Goal: Navigation & Orientation: Find specific page/section

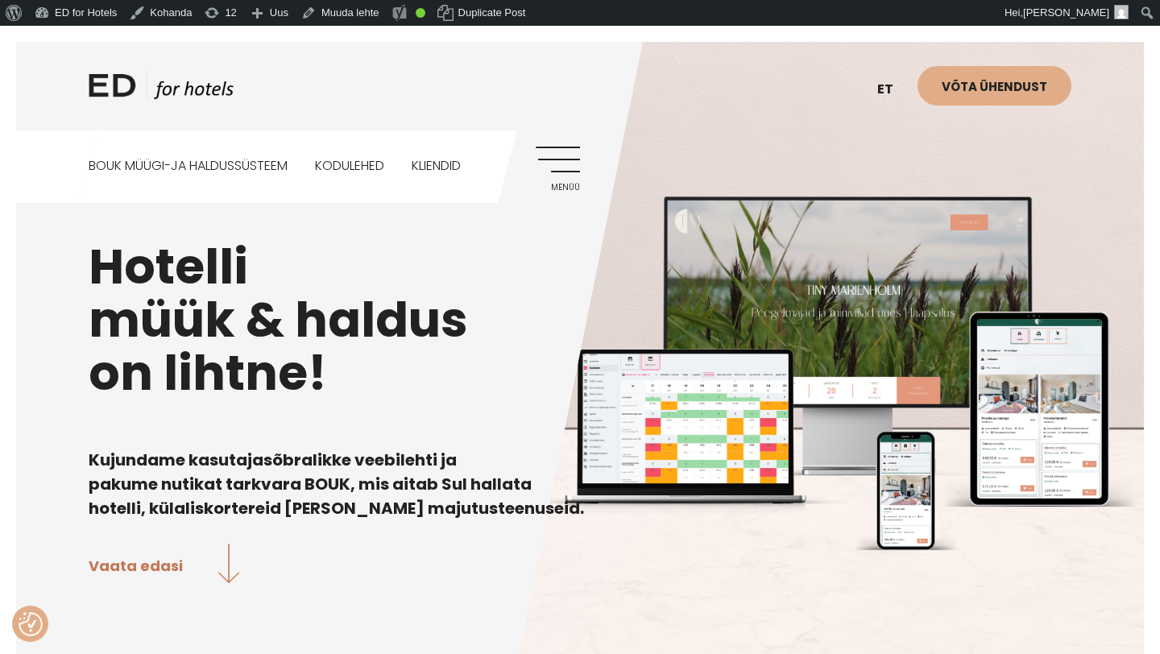
click at [569, 161] on link "Menüü" at bounding box center [558, 169] width 44 height 44
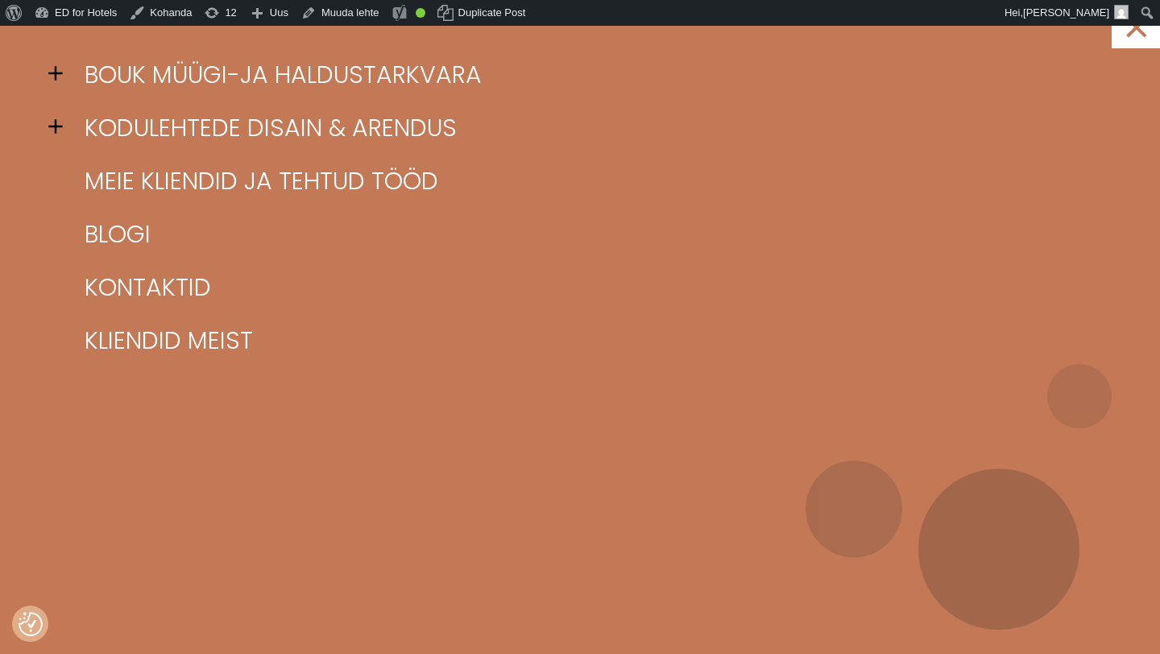
click at [64, 73] on span at bounding box center [60, 73] width 24 height 24
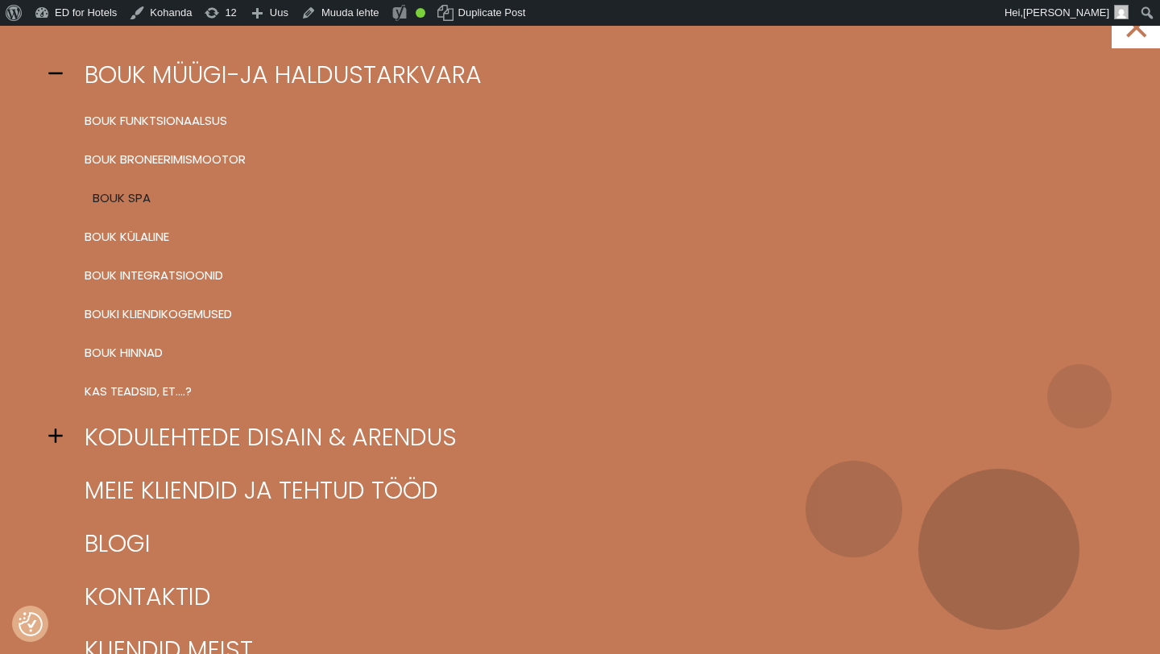
click at [139, 198] on link "BOUK SPA" at bounding box center [600, 198] width 1039 height 39
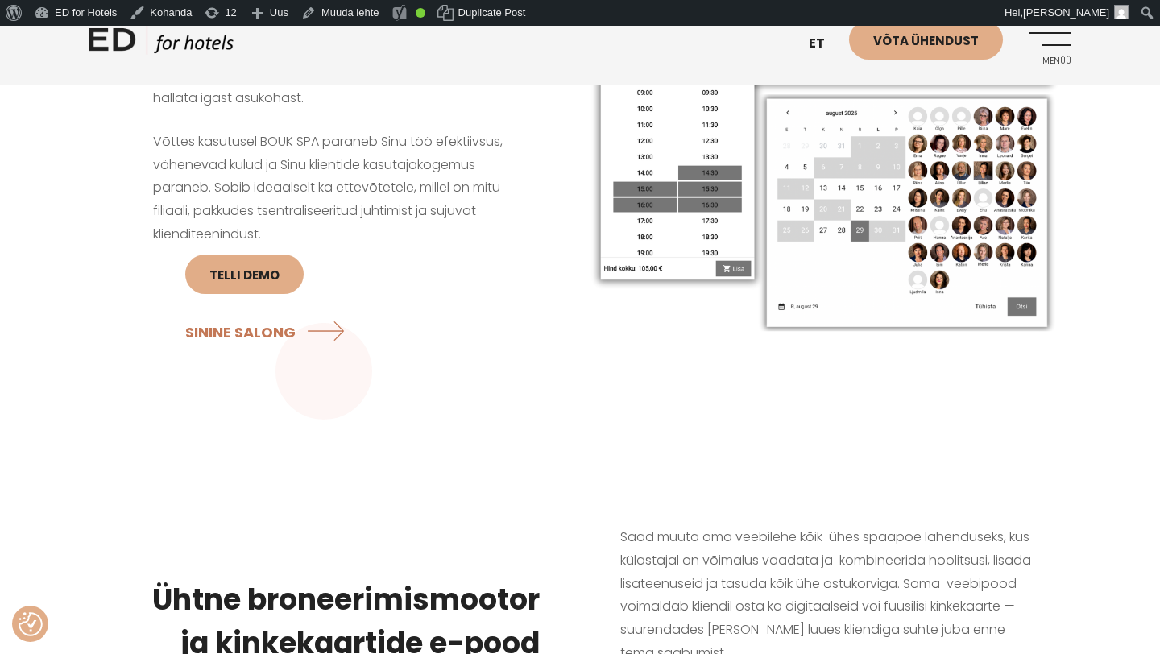
scroll to position [69, 0]
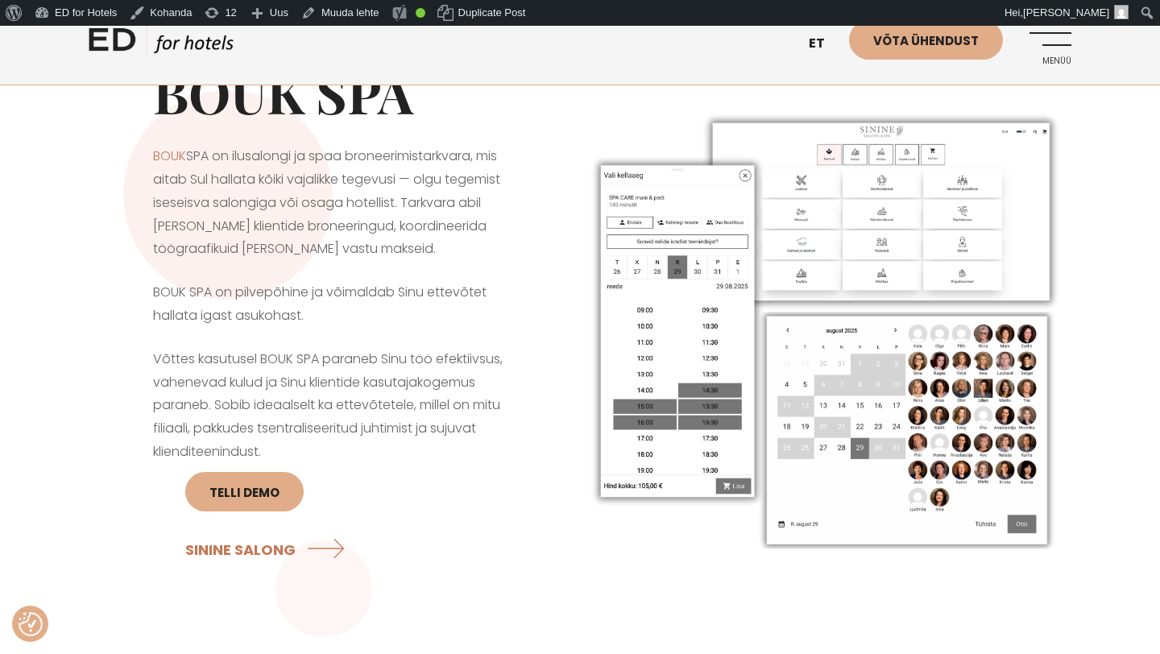
click at [1048, 48] on link "Menüü" at bounding box center [1049, 42] width 44 height 44
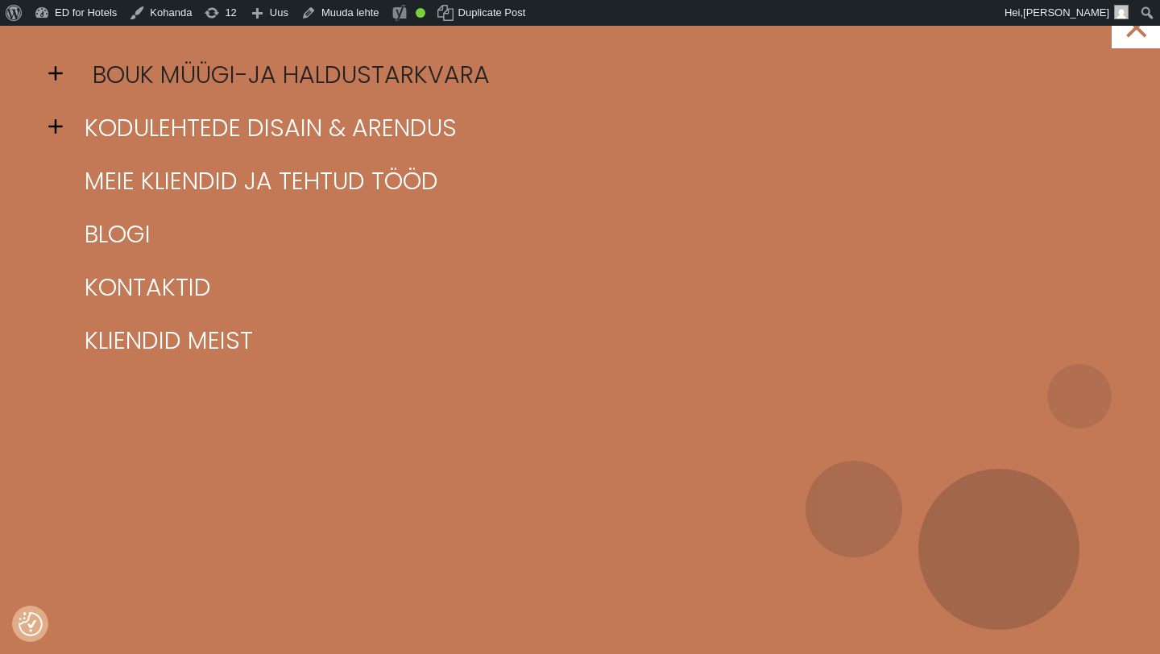
click at [187, 74] on link "BOUK müügi-ja haldustarkvara" at bounding box center [600, 74] width 1039 height 53
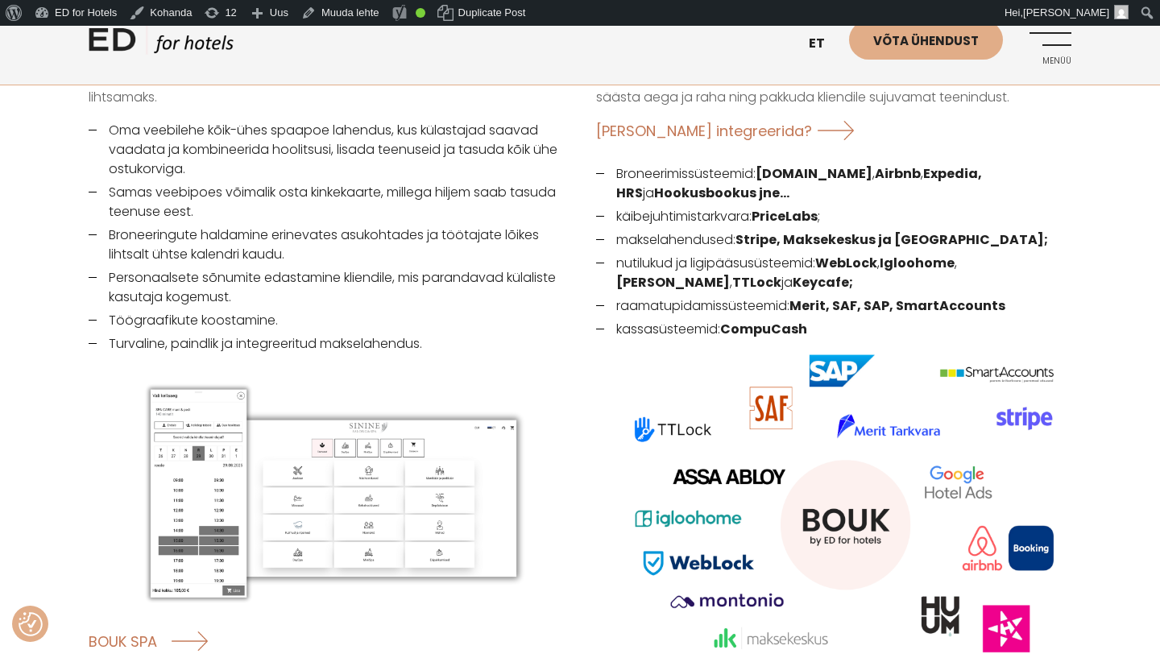
scroll to position [1075, 0]
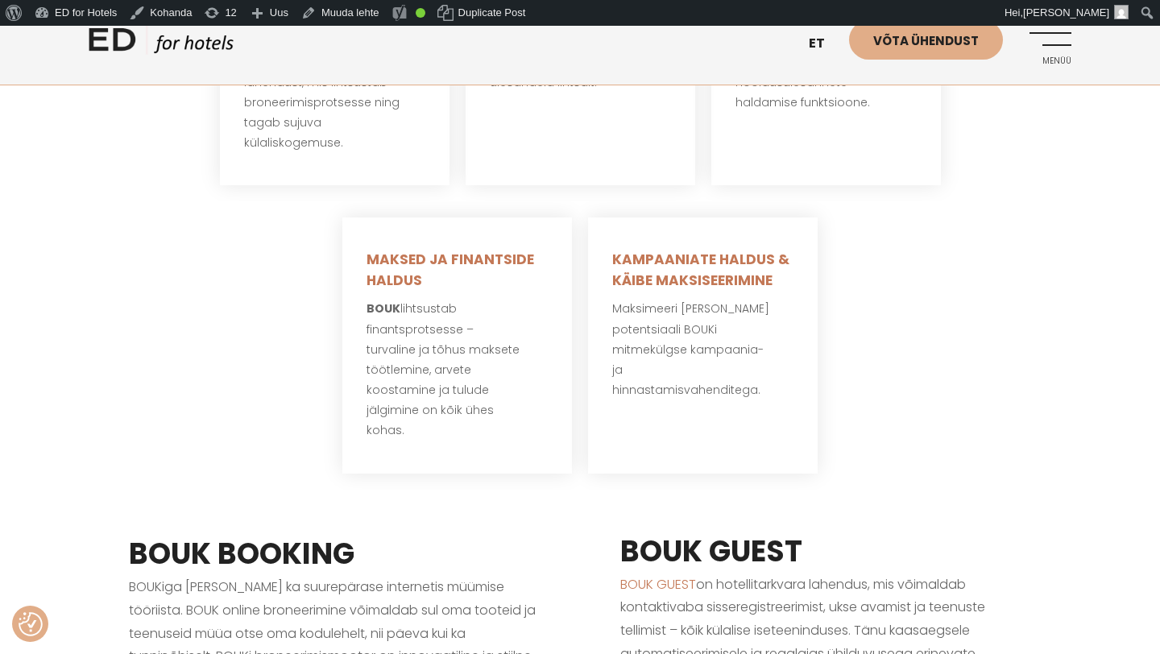
click at [139, 39] on link "ED HOTELS" at bounding box center [161, 44] width 145 height 40
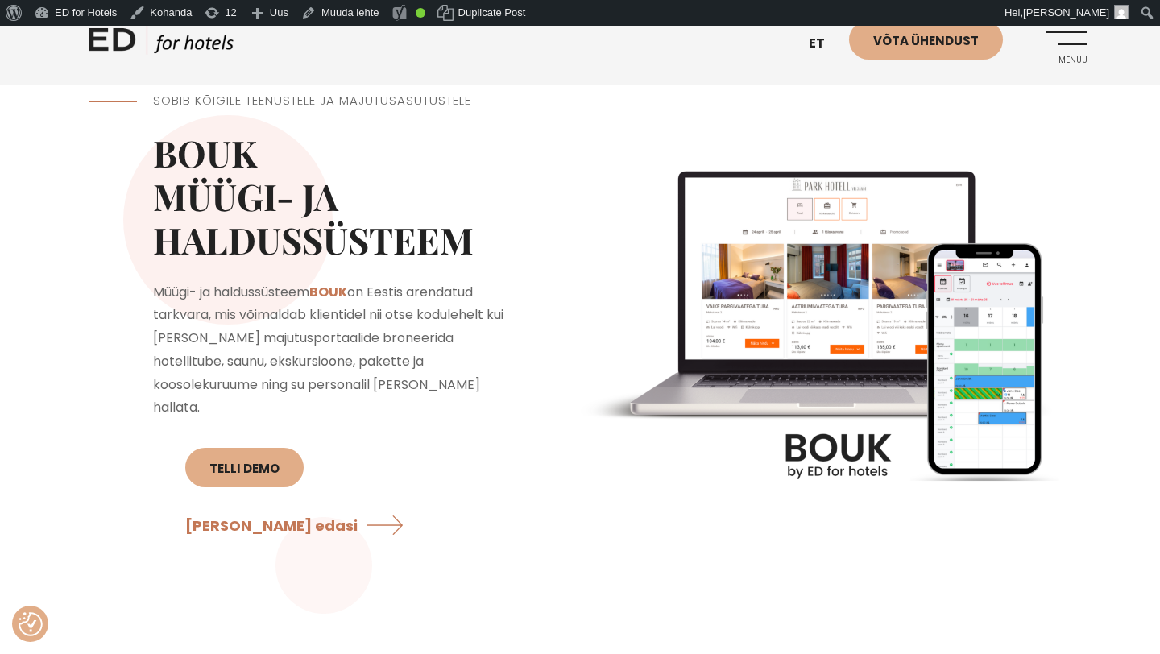
scroll to position [1285, 0]
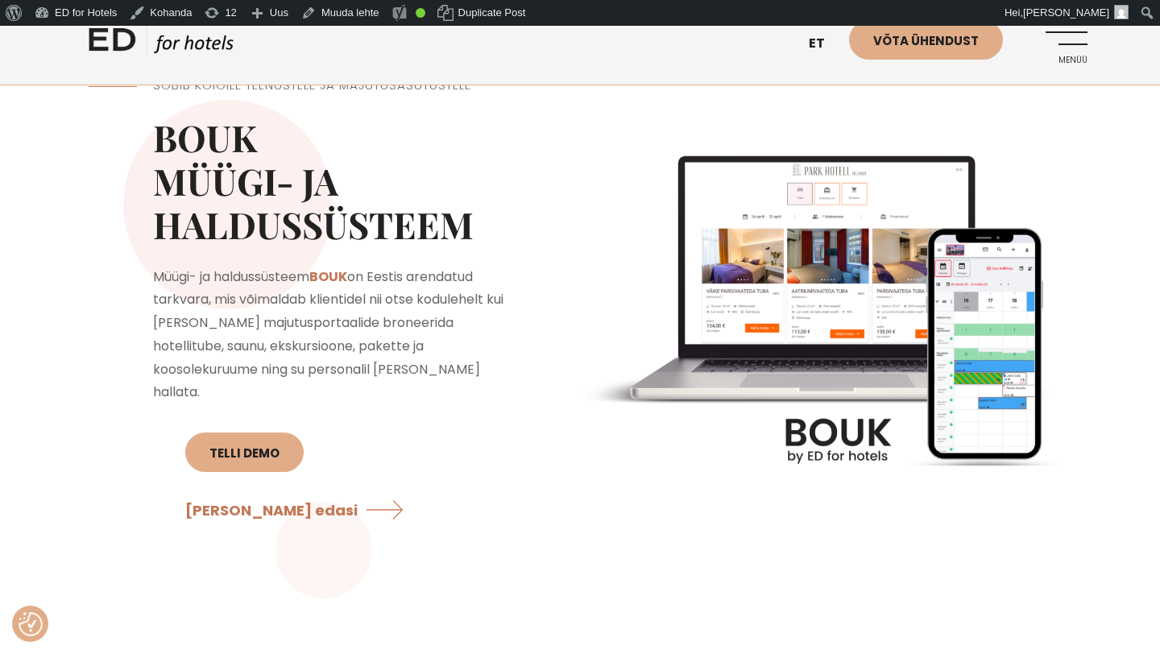
click at [1078, 44] on link "Menüü" at bounding box center [1065, 41] width 44 height 44
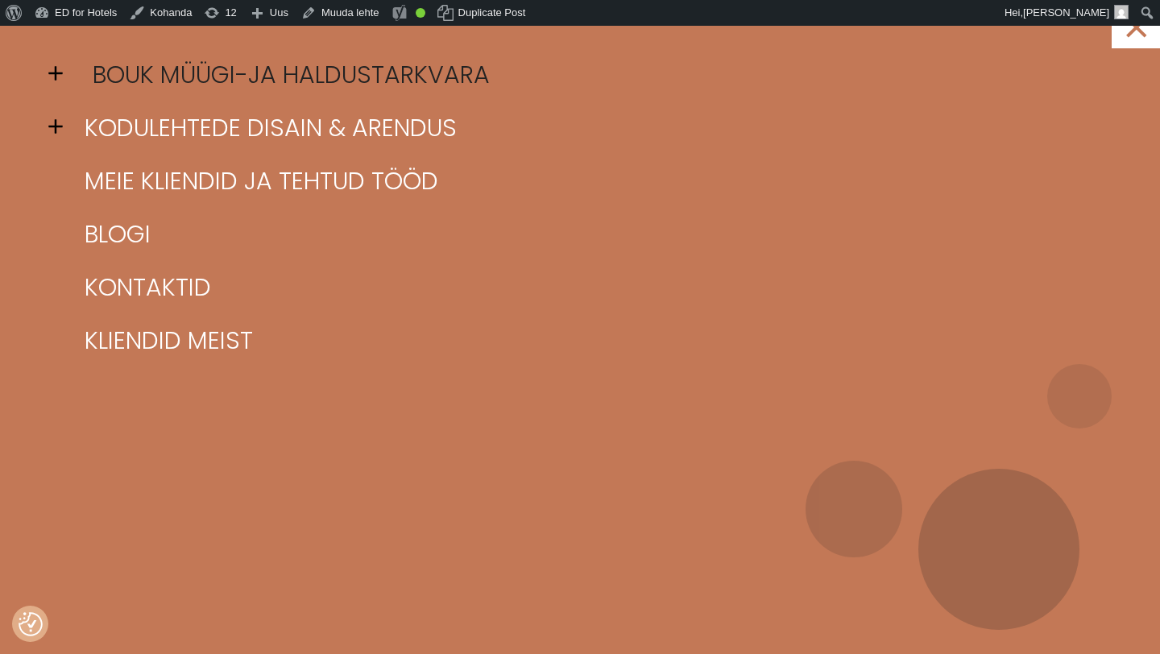
click at [191, 74] on link "BOUK müügi-ja haldustarkvara" at bounding box center [600, 74] width 1039 height 53
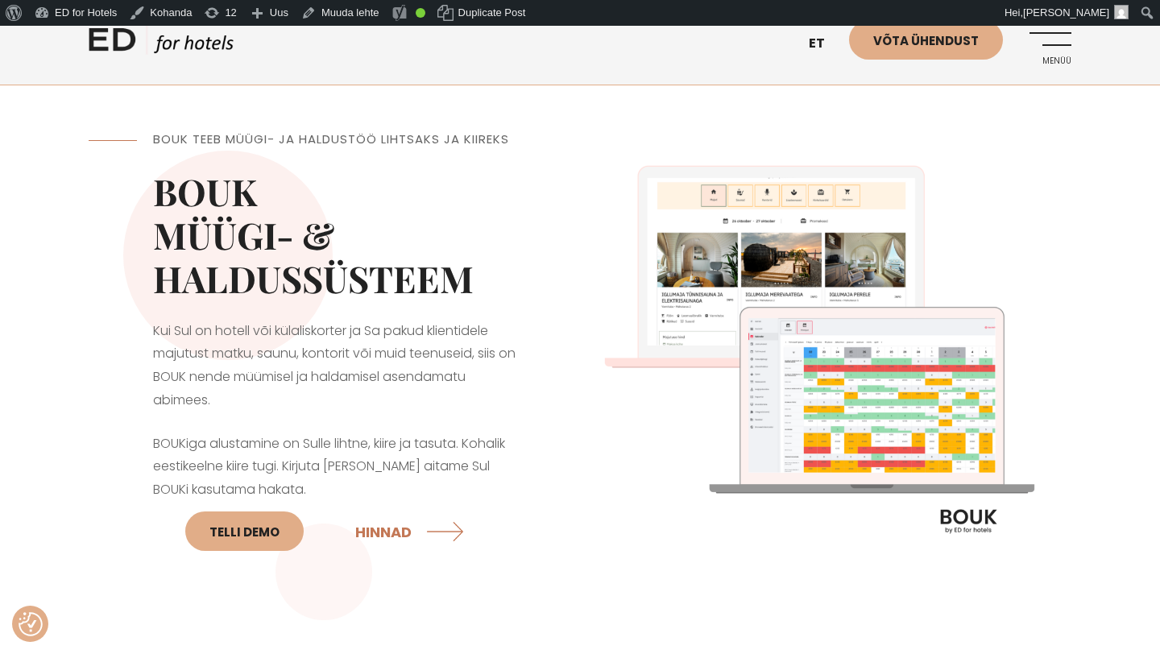
click at [1064, 43] on link "Menüü" at bounding box center [1049, 42] width 44 height 44
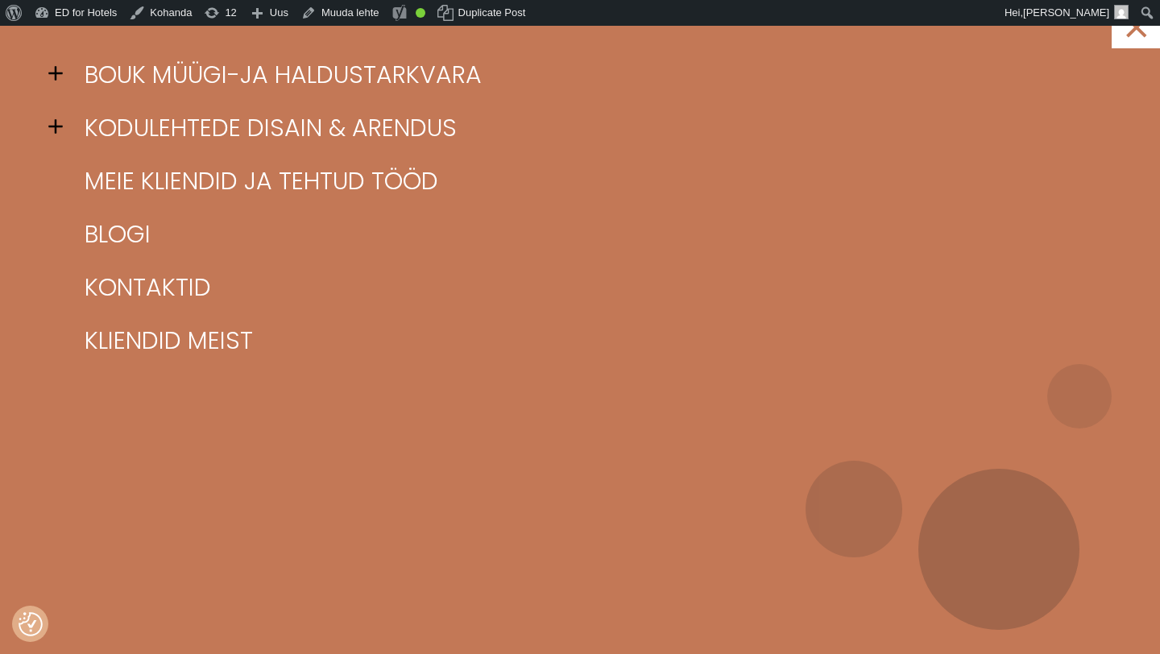
click at [58, 73] on span at bounding box center [60, 73] width 24 height 24
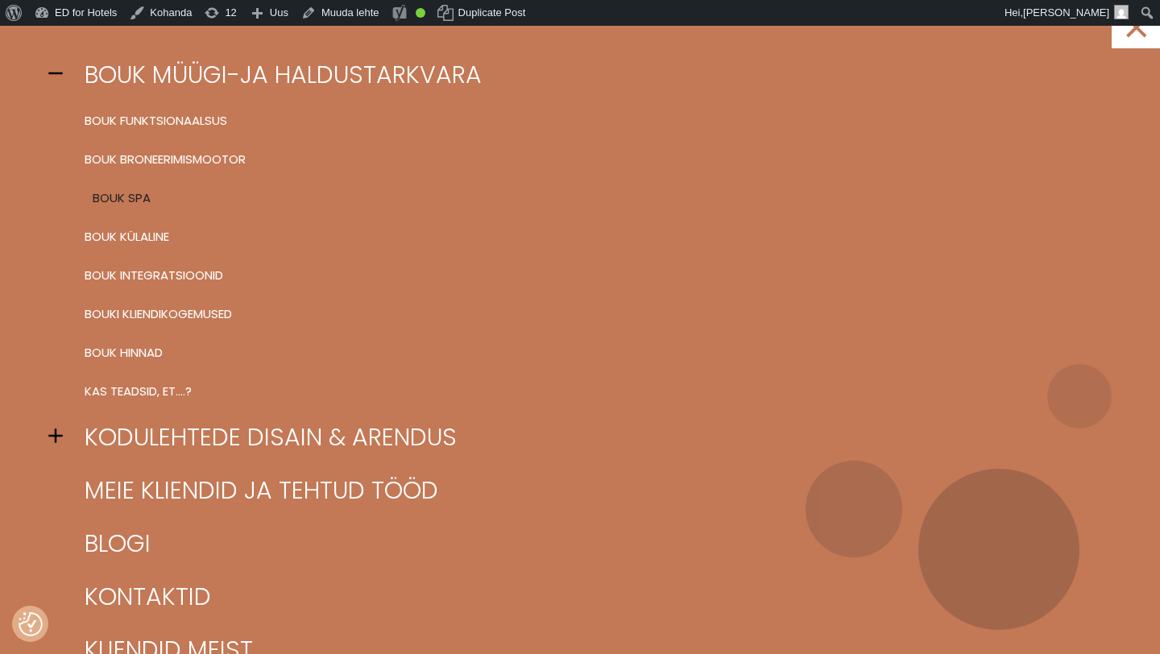
click at [127, 191] on link "BOUK SPA" at bounding box center [600, 198] width 1039 height 39
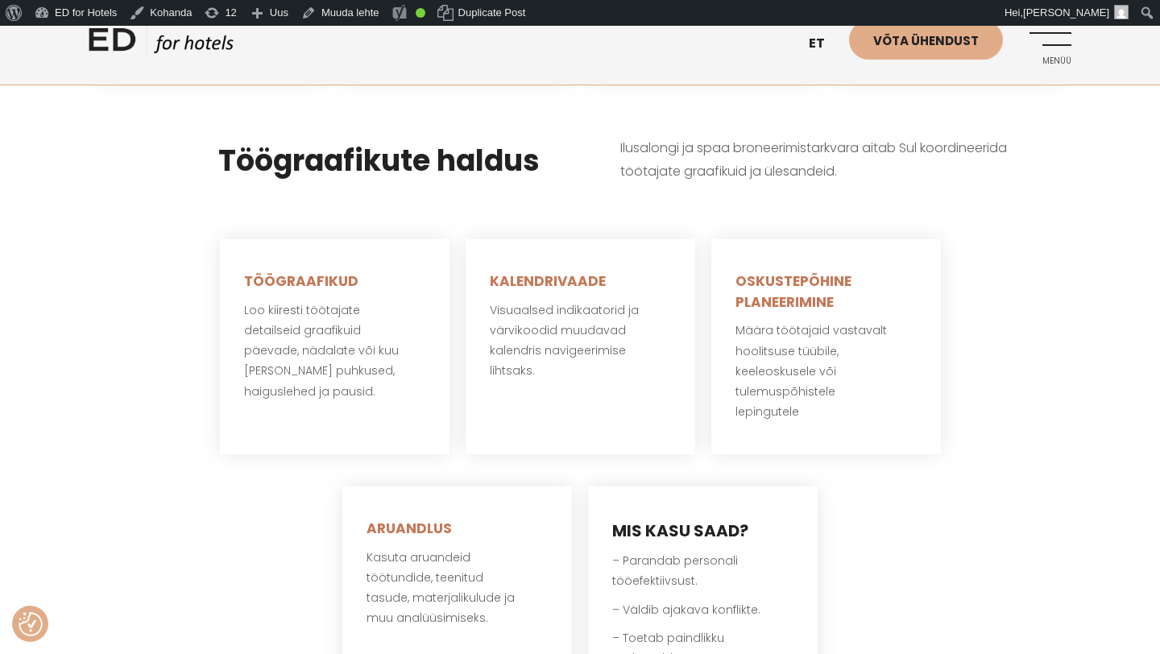
scroll to position [3077, 0]
click at [1056, 46] on link "Menüü" at bounding box center [1049, 42] width 44 height 44
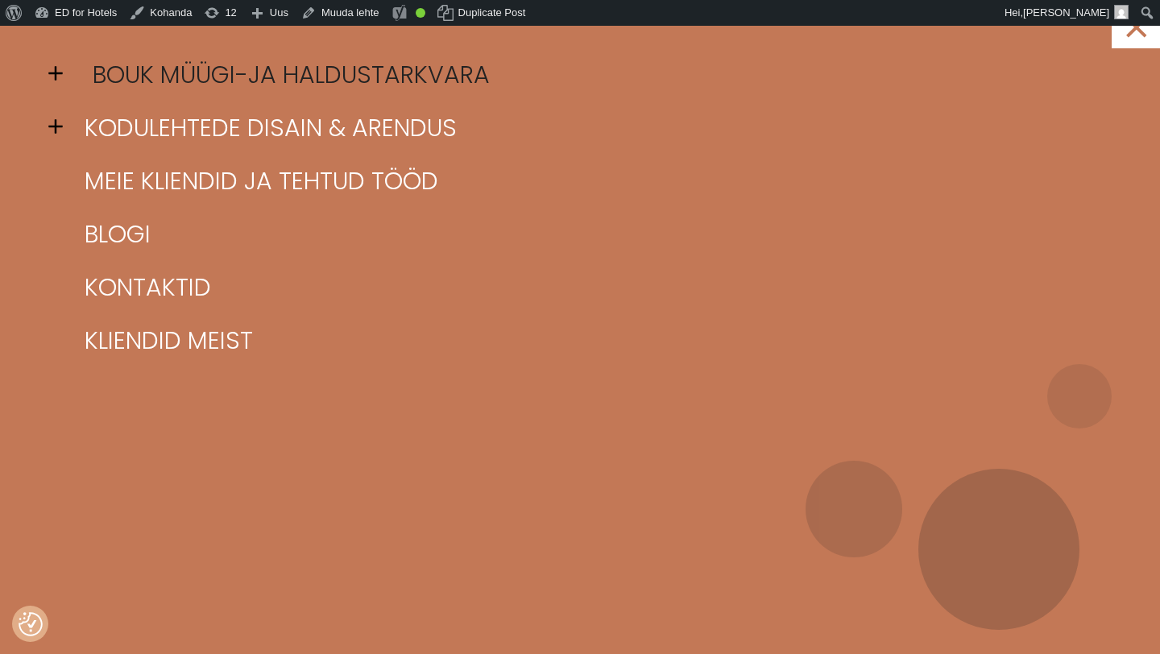
click at [115, 79] on link "BOUK müügi-ja haldustarkvara" at bounding box center [600, 74] width 1039 height 53
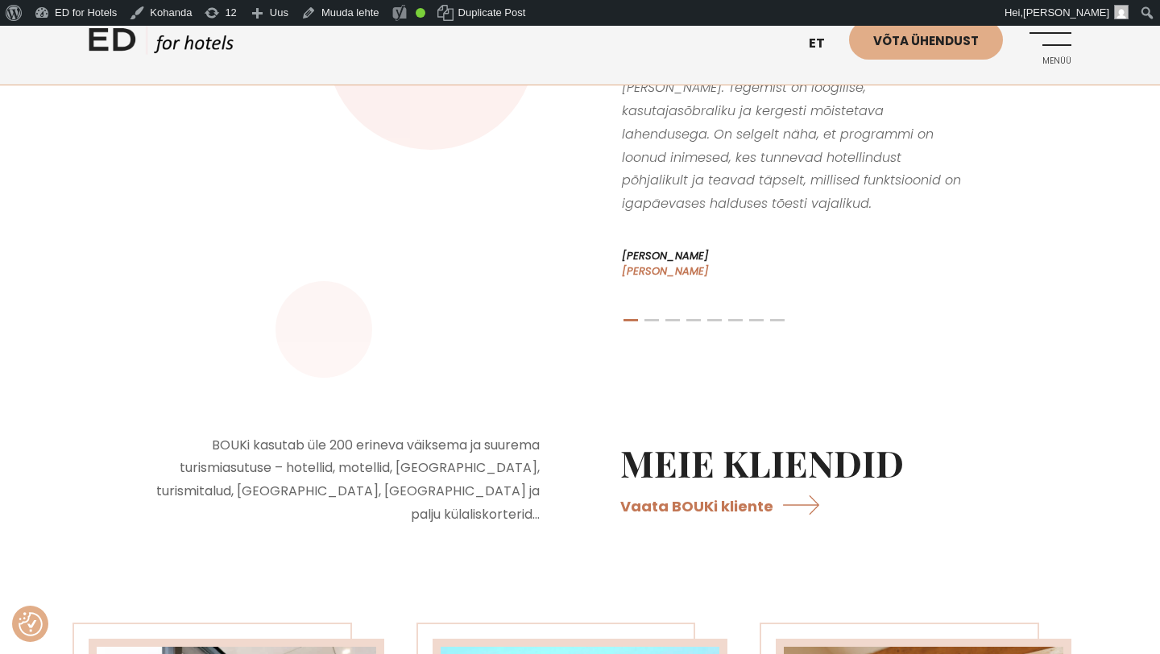
scroll to position [3138, 0]
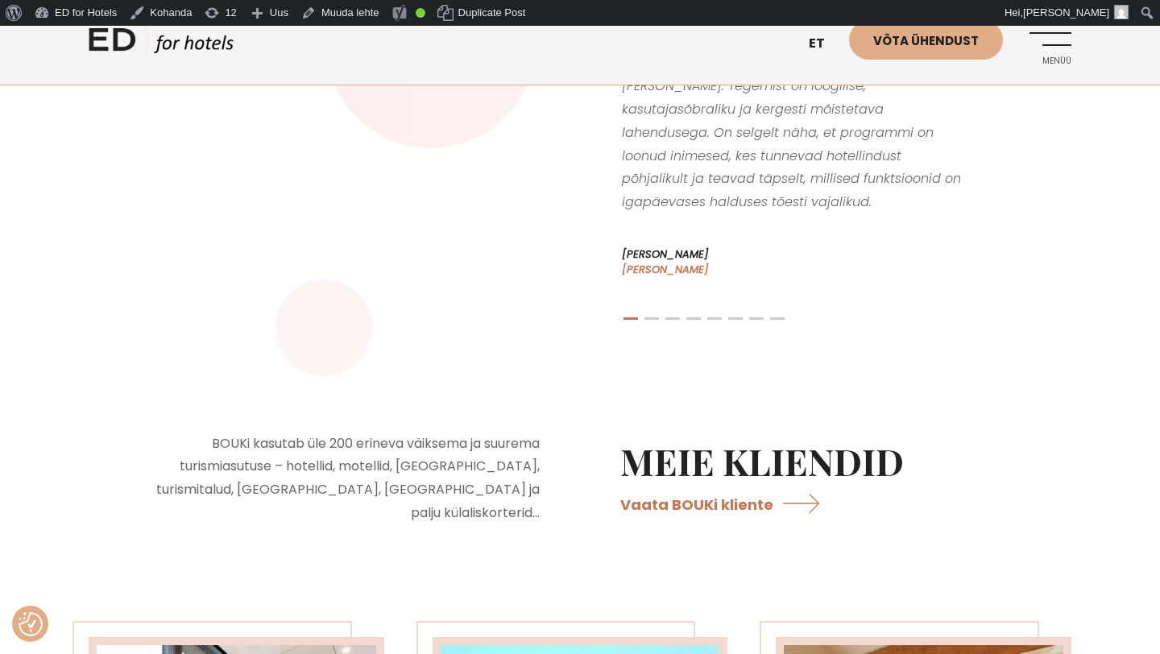
click at [109, 52] on link "ED HOTELS" at bounding box center [161, 44] width 145 height 40
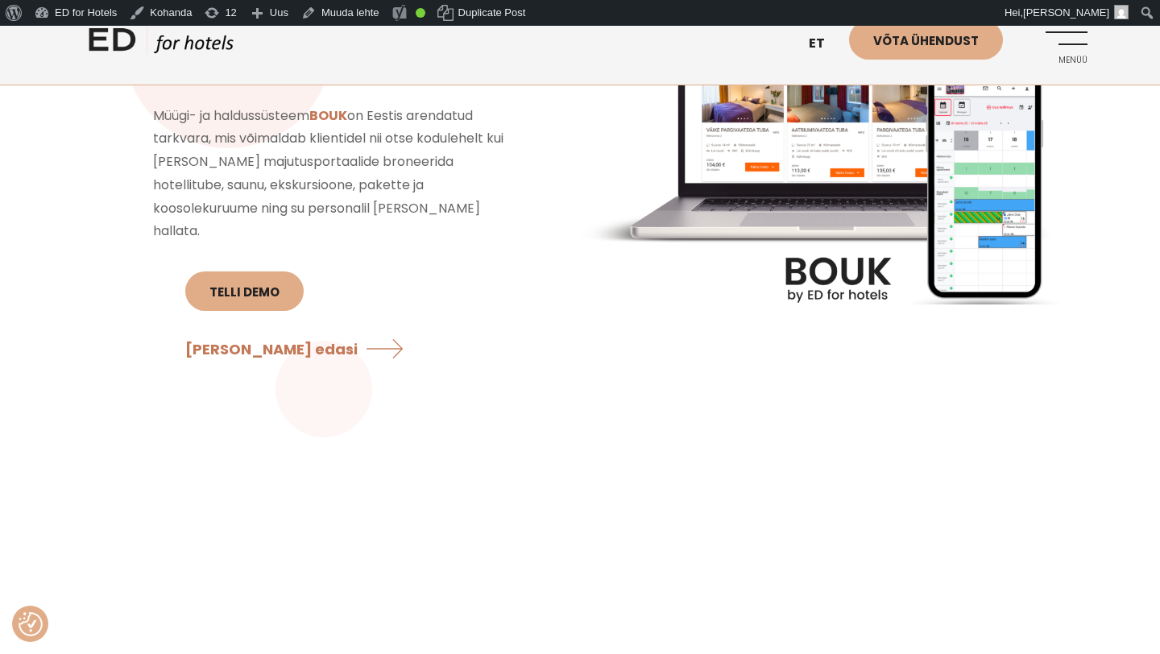
scroll to position [1475, 0]
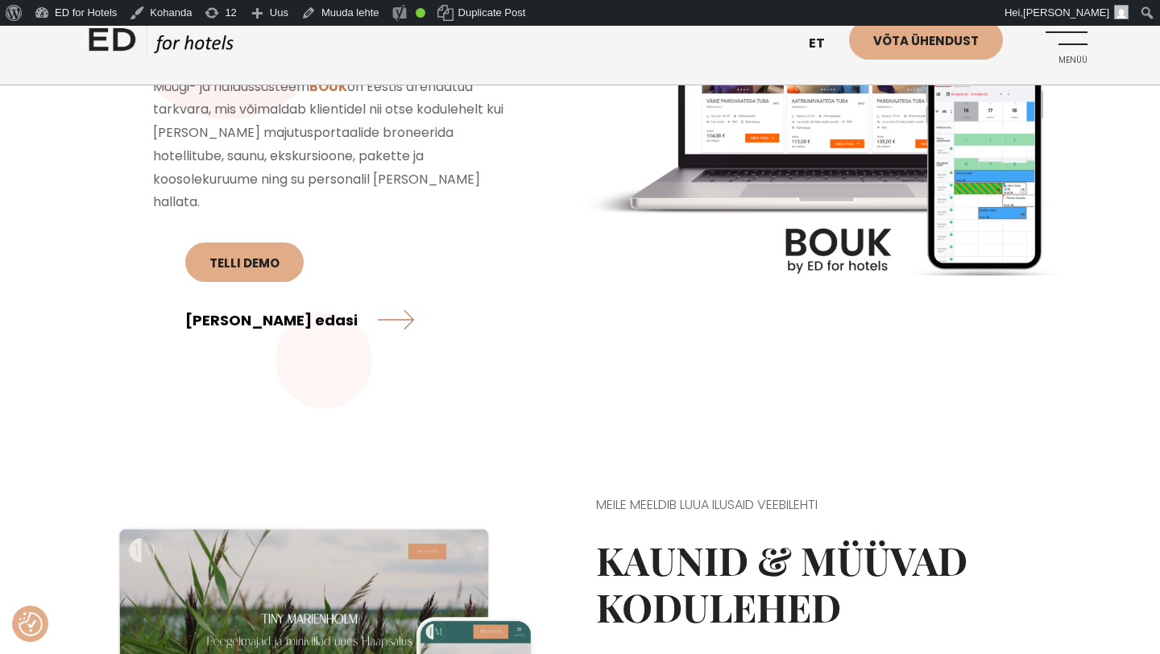
click at [373, 298] on link "Loe edasi" at bounding box center [299, 319] width 229 height 43
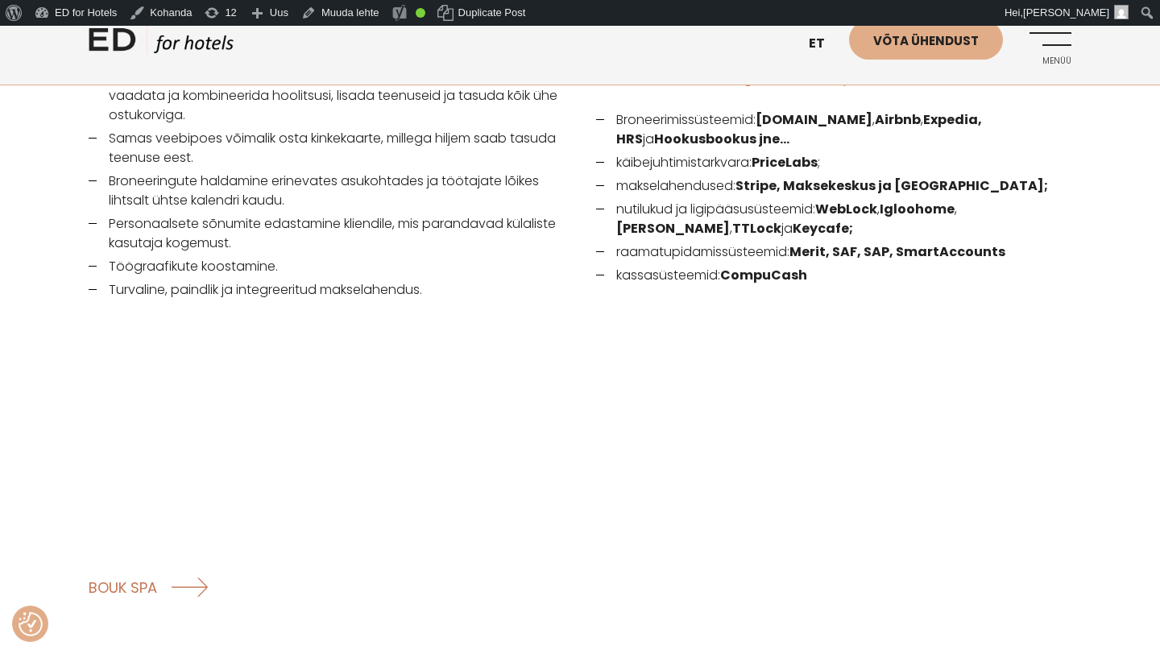
scroll to position [2407, 0]
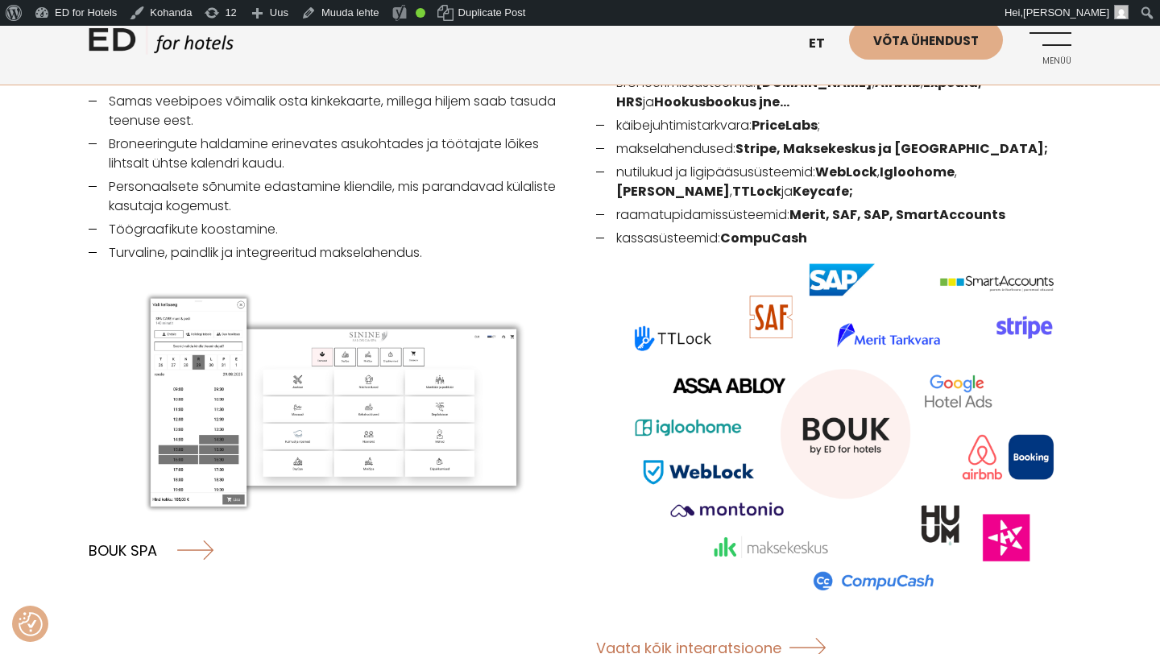
click at [148, 528] on link "BOUK SPA" at bounding box center [151, 549] width 125 height 43
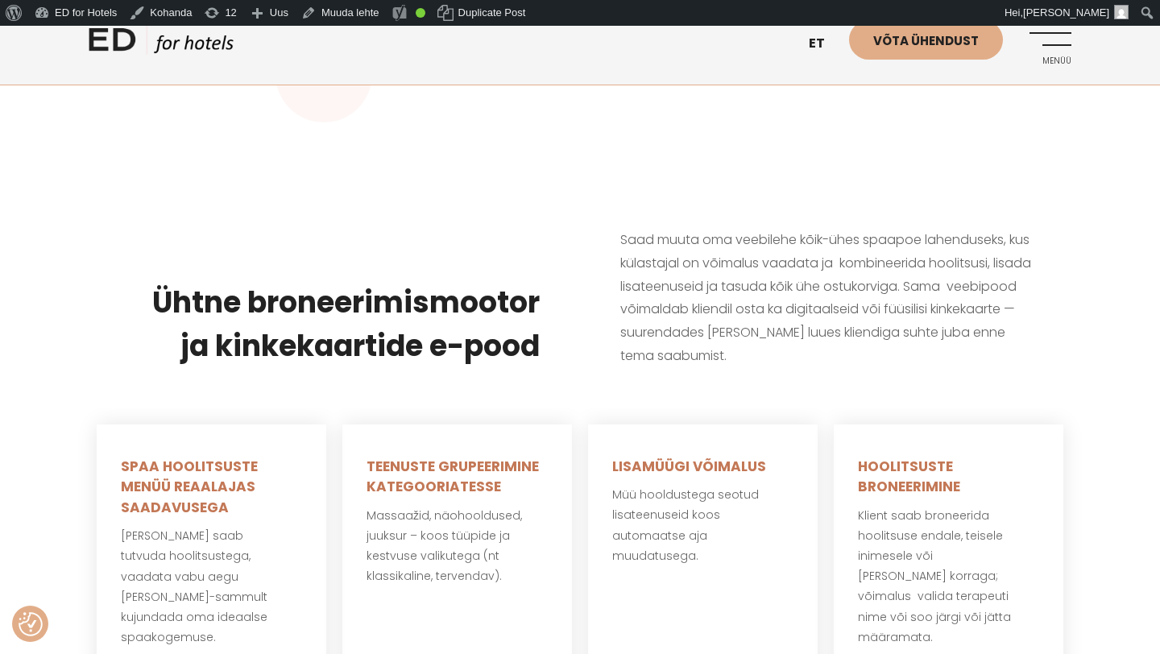
scroll to position [608, 0]
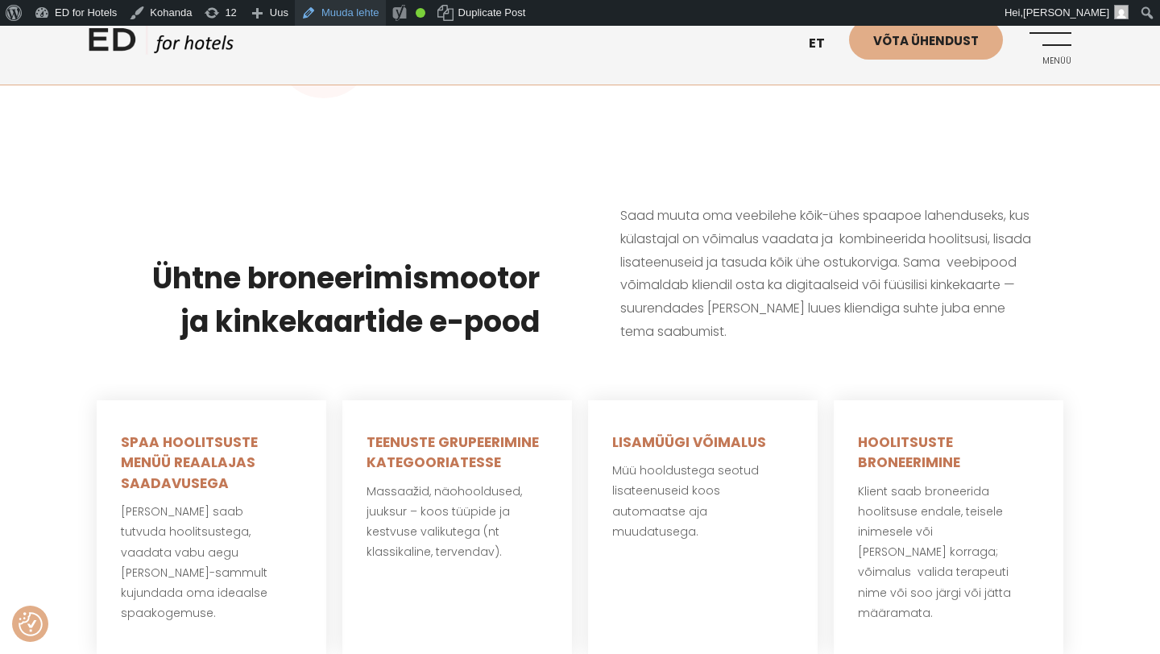
click at [346, 14] on link "Muuda lehte" at bounding box center [340, 13] width 91 height 26
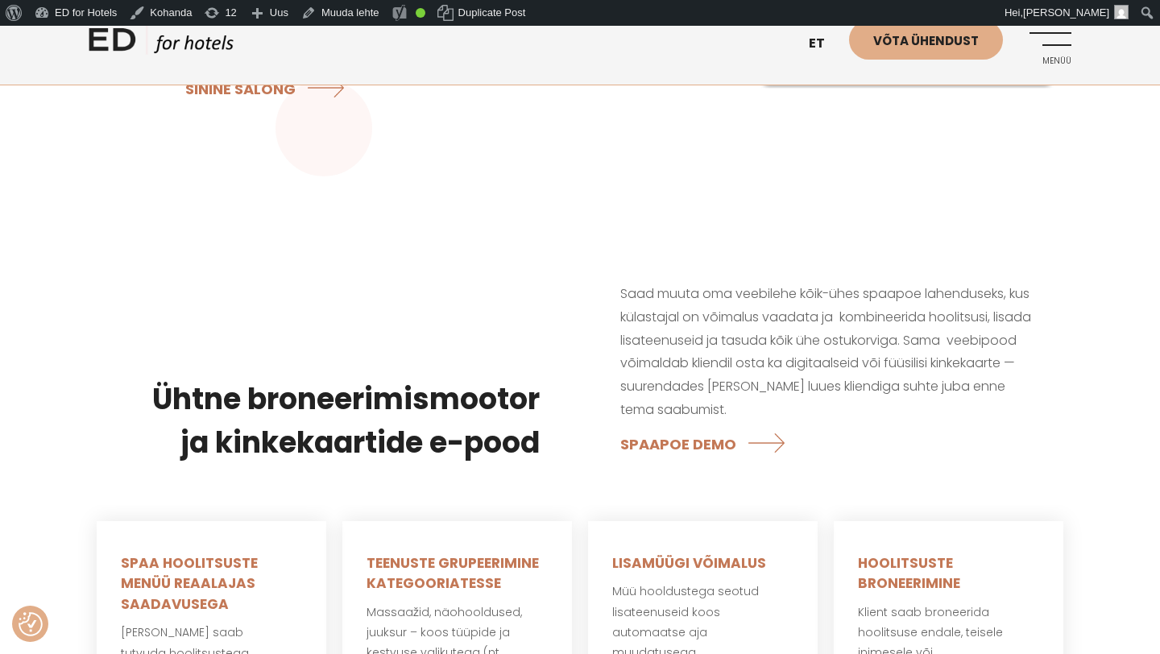
scroll to position [532, 0]
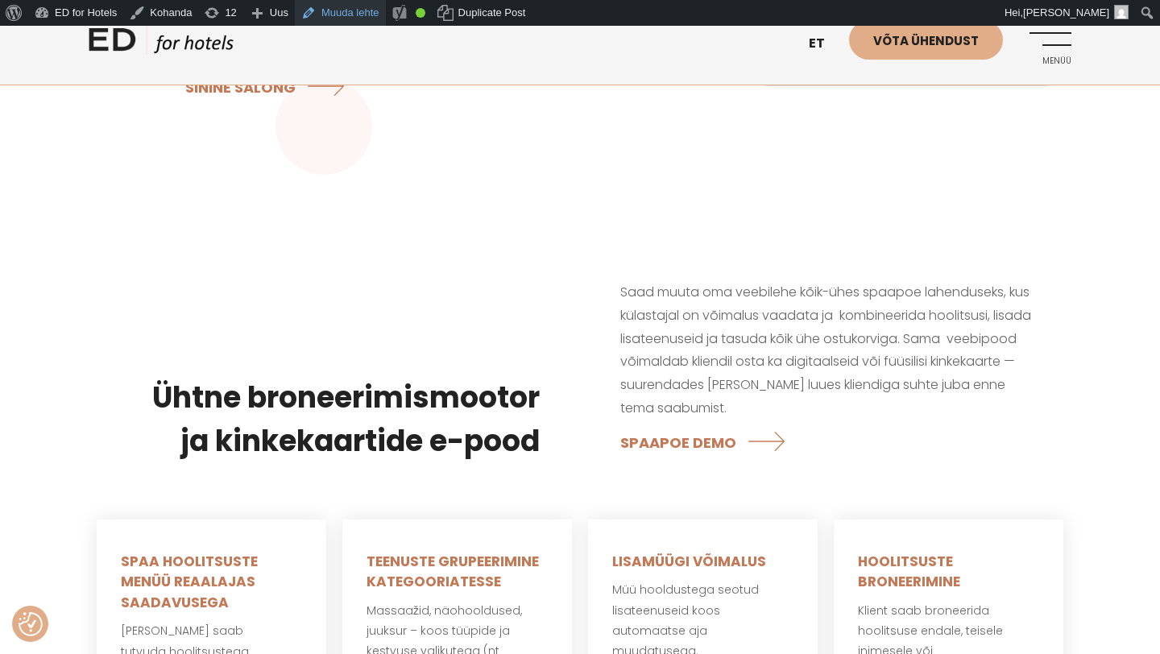
click at [356, 16] on link "Muuda lehte" at bounding box center [340, 13] width 91 height 26
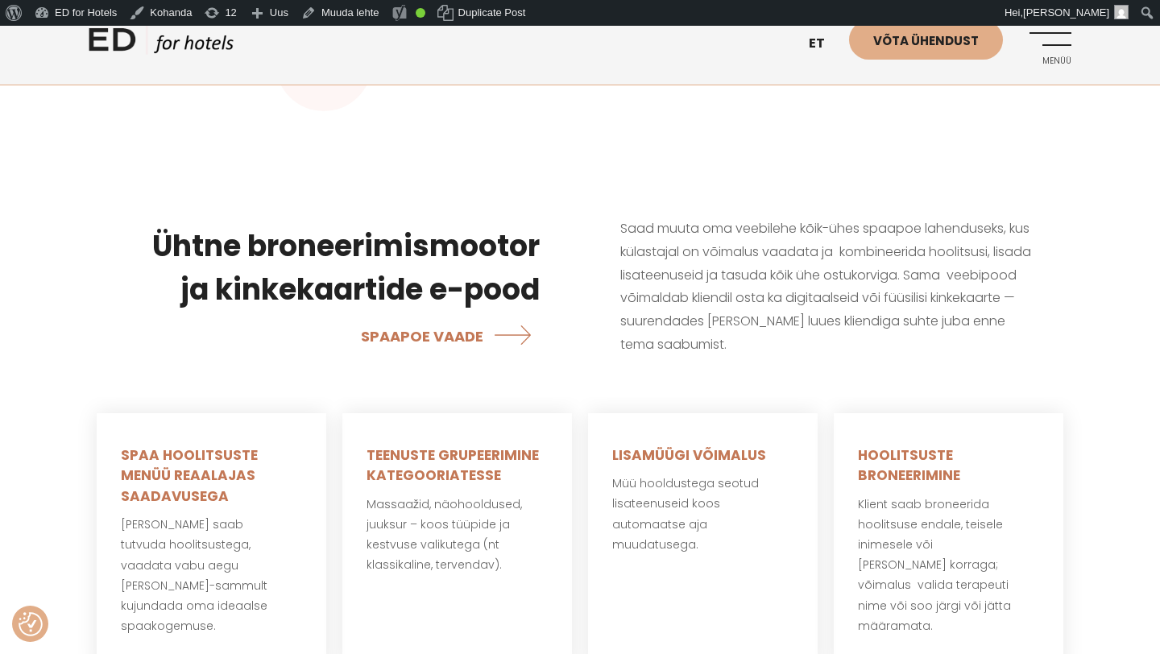
scroll to position [532, 0]
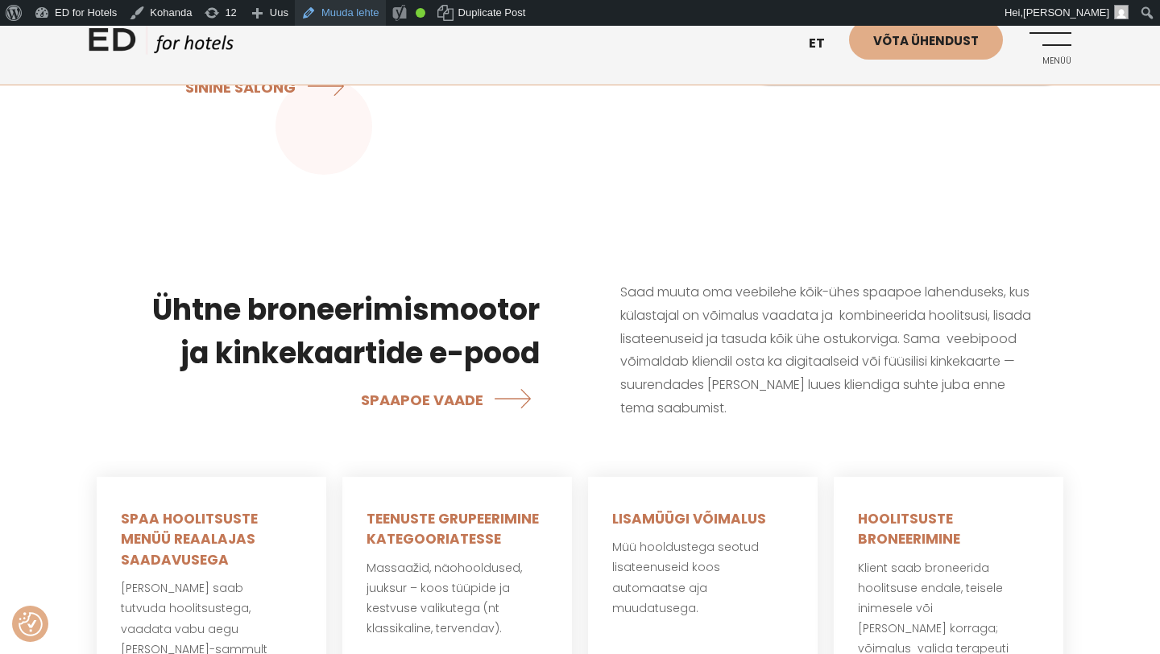
click at [361, 14] on link "Muuda lehte" at bounding box center [340, 13] width 91 height 26
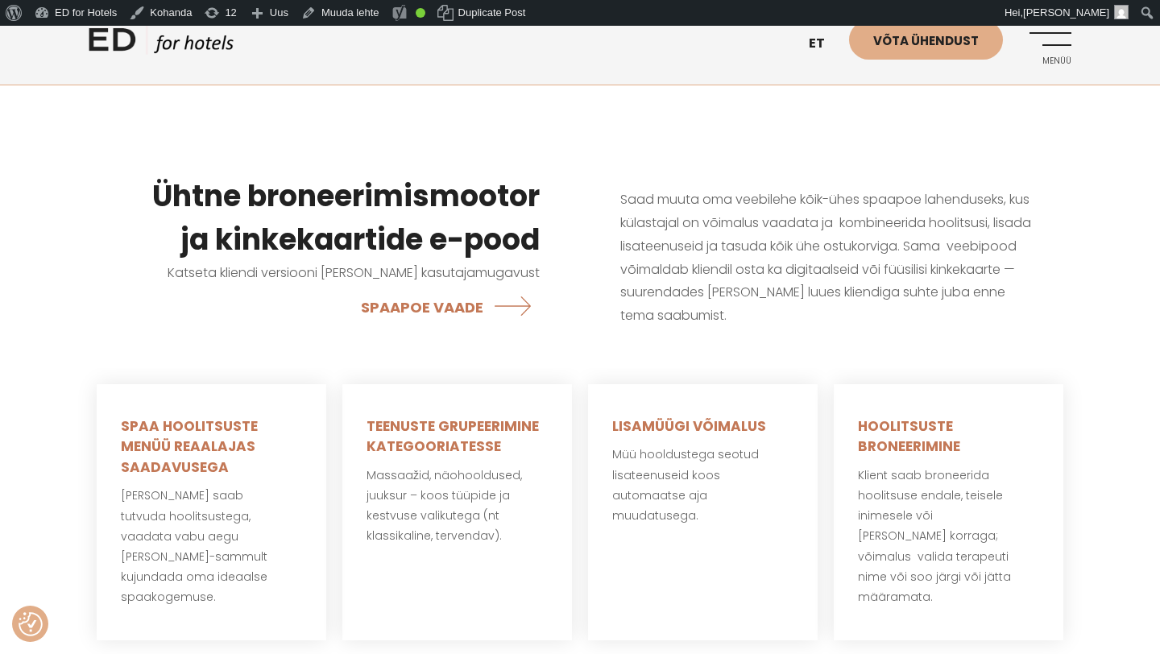
scroll to position [635, 0]
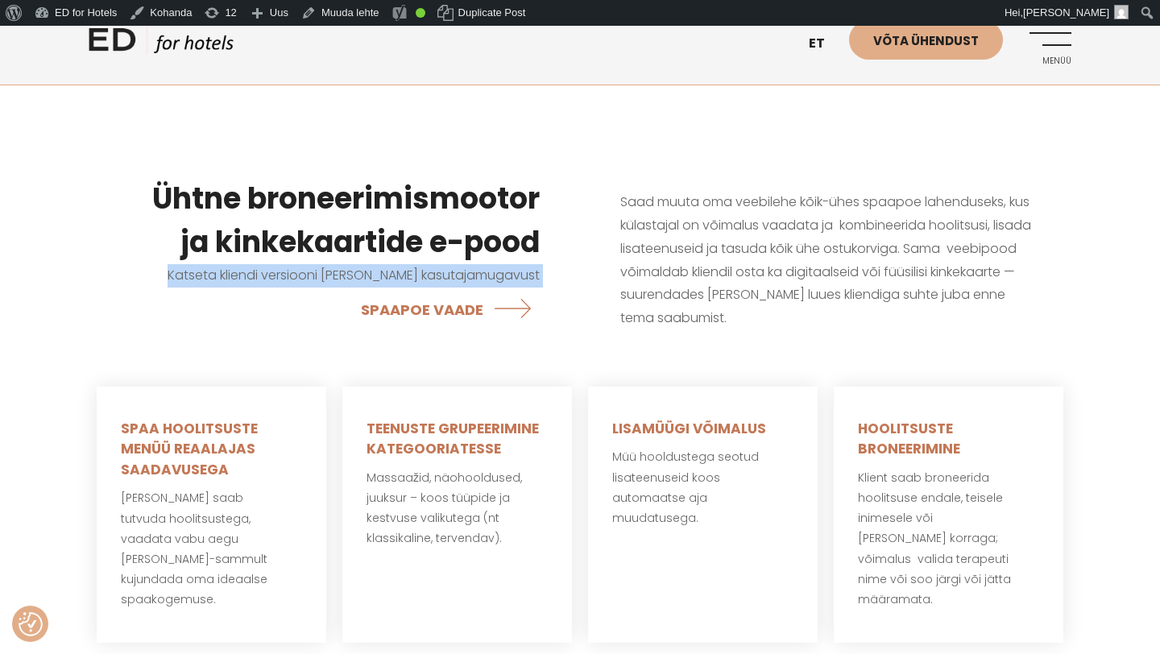
drag, startPoint x: 553, startPoint y: 321, endPoint x: 205, endPoint y: 277, distance: 351.5
click at [205, 277] on div "Ühtne broneerimismootor ja kinkekaartide e-pood Katseta kliendi versiooni ja se…" at bounding box center [334, 254] width 491 height 234
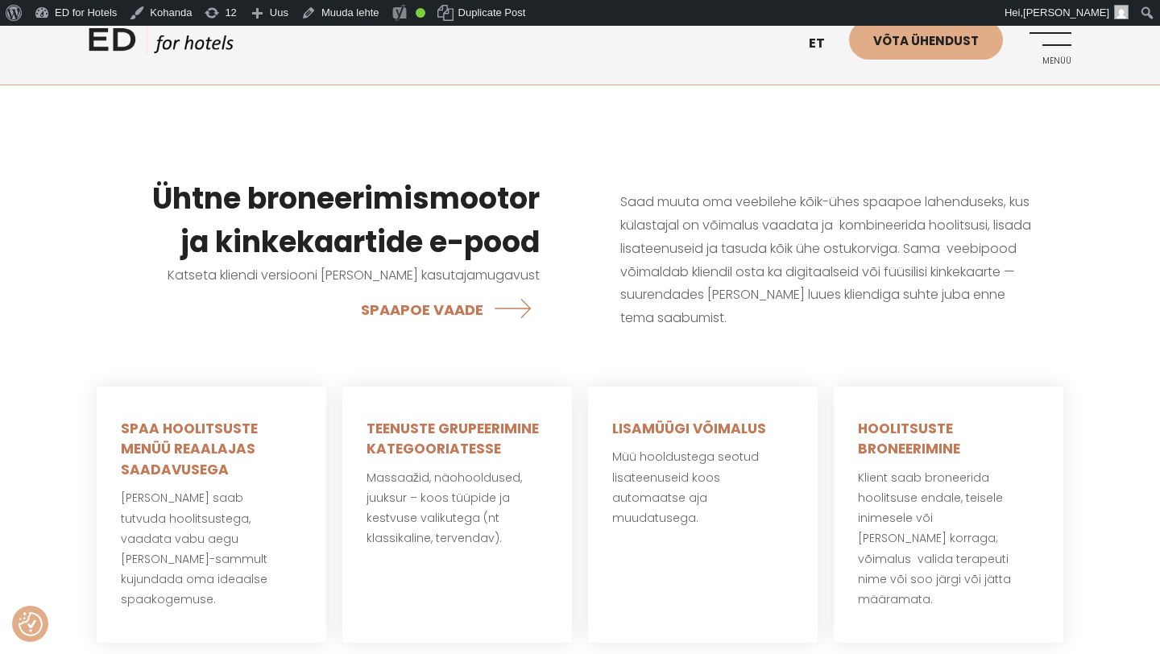
click at [353, 353] on div "Ühtne broneerimismootor ja kinkekaartide e-pood Katseta kliendi versiooni ja se…" at bounding box center [334, 254] width 491 height 234
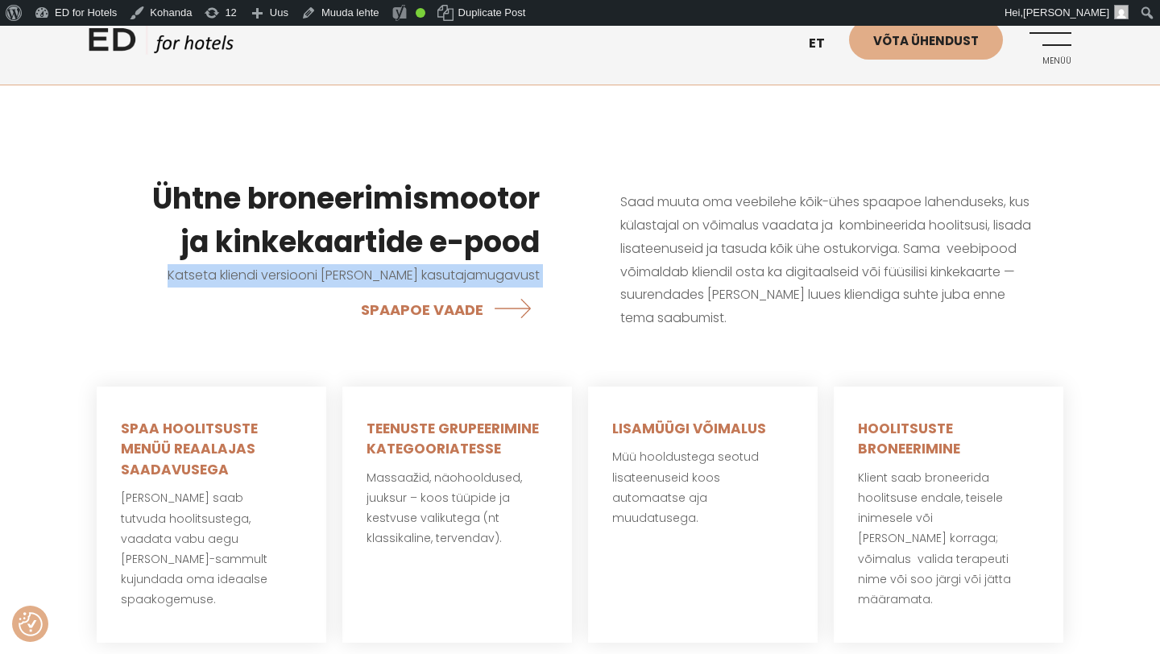
drag, startPoint x: 216, startPoint y: 275, endPoint x: 565, endPoint y: 344, distance: 356.2
click at [565, 344] on div "Ühtne broneerimismootor ja kinkekaartide e-pood Katseta kliendi versiooni ja se…" at bounding box center [334, 254] width 491 height 234
copy span "Katseta kliendi versiooni ja selle kasutajamugavust"
click at [824, 83] on link "EN" at bounding box center [825, 83] width 48 height 39
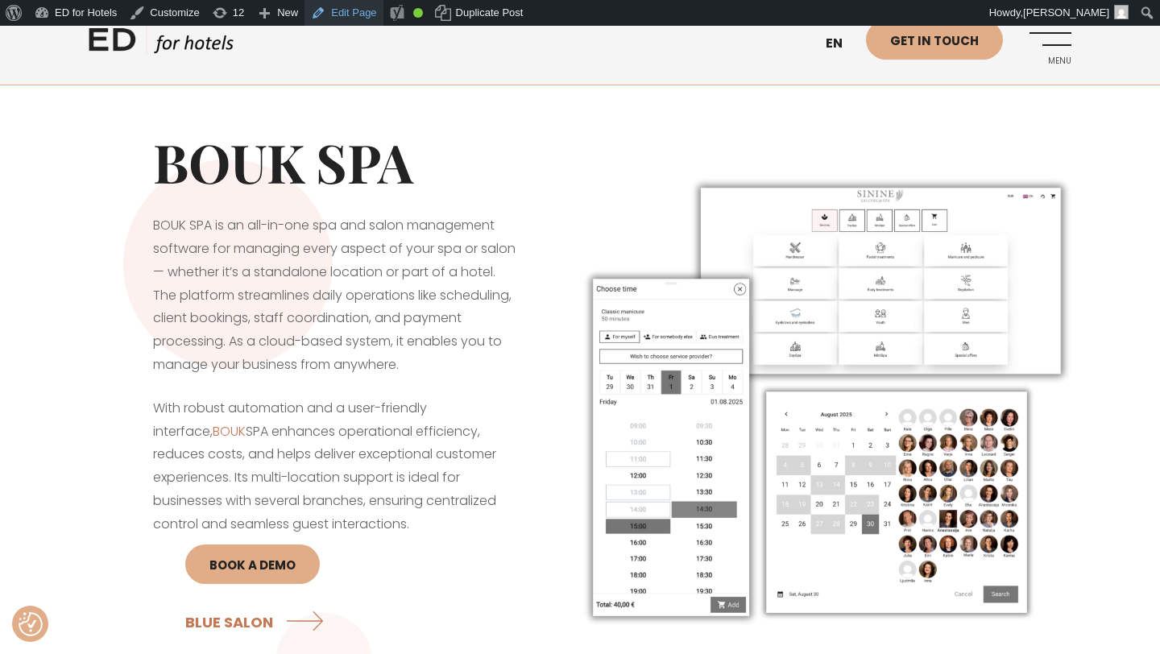
click at [365, 10] on link "Edit Page" at bounding box center [343, 13] width 78 height 26
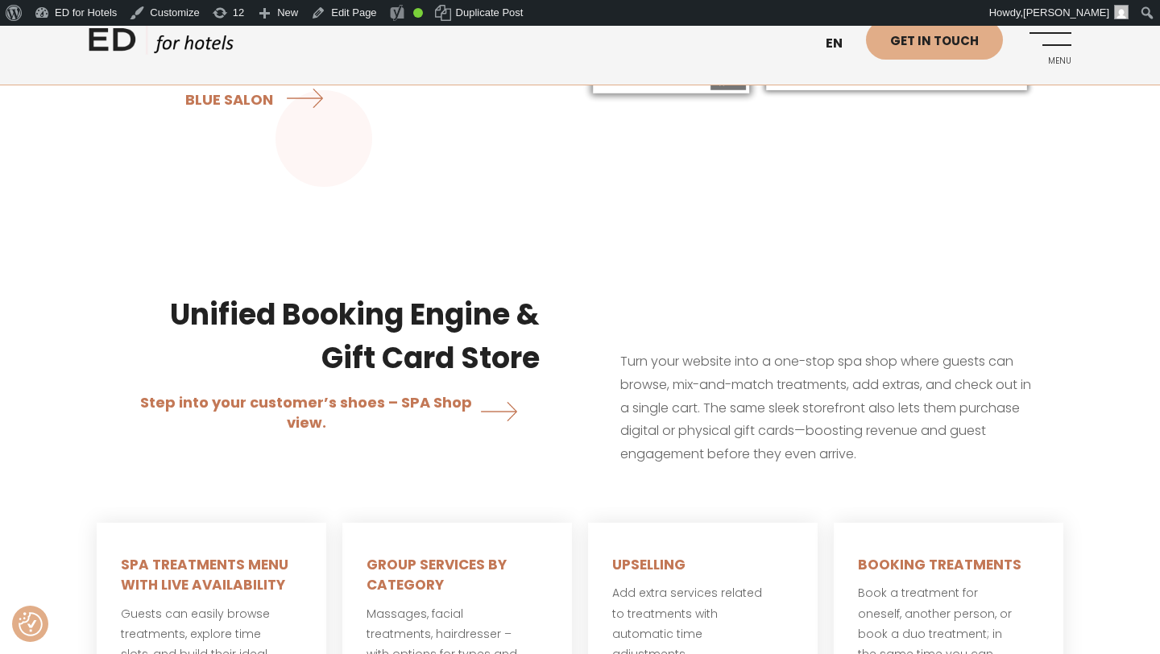
scroll to position [524, 0]
click at [363, 14] on link "Edit Page" at bounding box center [343, 13] width 78 height 26
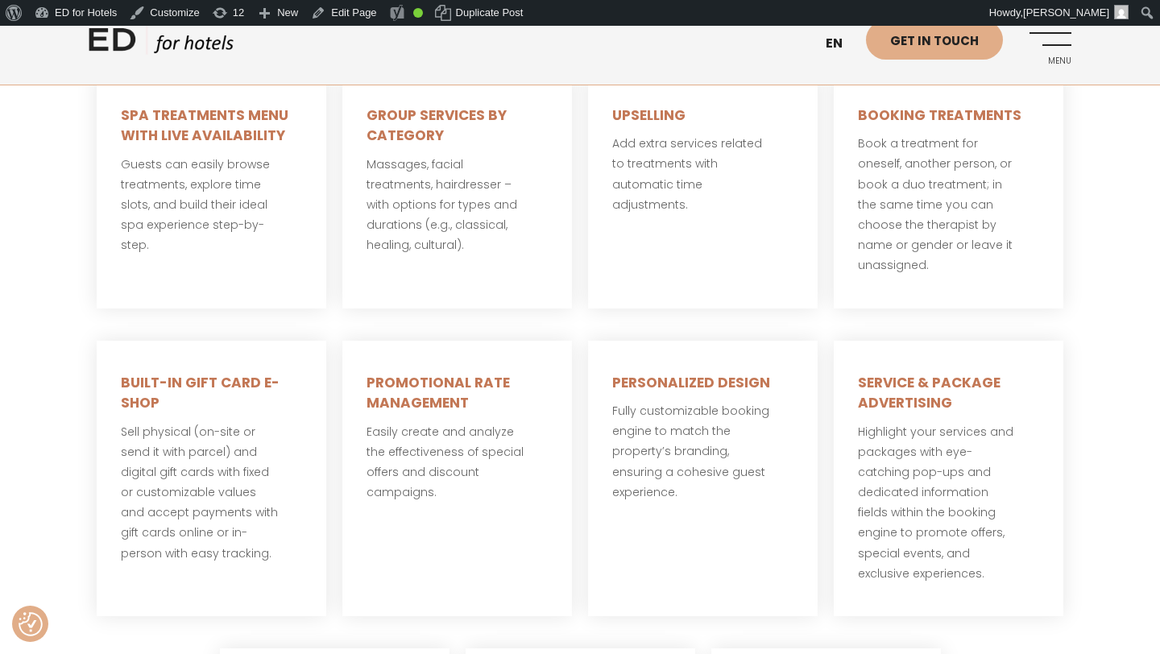
scroll to position [877, 0]
